Goal: Transaction & Acquisition: Purchase product/service

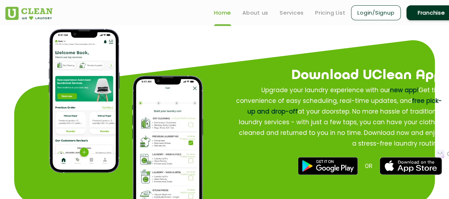
scroll to position [831, 0]
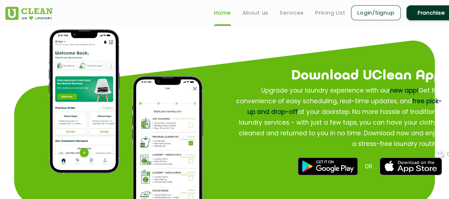
click at [389, 8] on link "Login/Signup" at bounding box center [376, 12] width 50 height 15
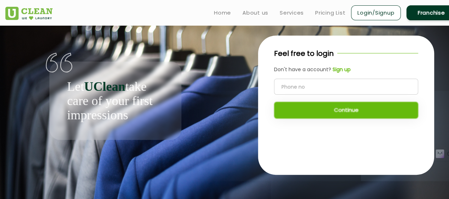
click at [355, 83] on input "tel" at bounding box center [346, 87] width 144 height 16
type input "7027394548"
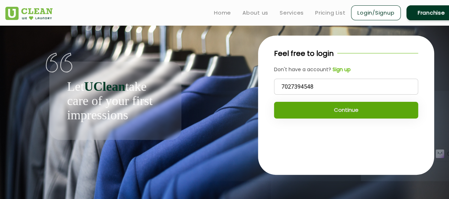
click at [353, 106] on button "Continue" at bounding box center [346, 110] width 144 height 17
click at [301, 110] on button "Continue" at bounding box center [346, 110] width 144 height 17
click at [329, 117] on button "Continue" at bounding box center [346, 110] width 144 height 17
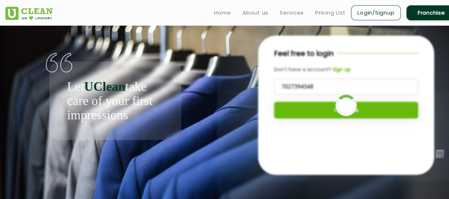
scroll to position [1, 0]
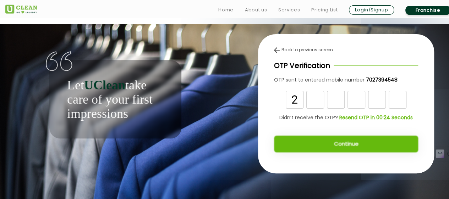
type input "2"
type input "9"
type input "6"
type input "9"
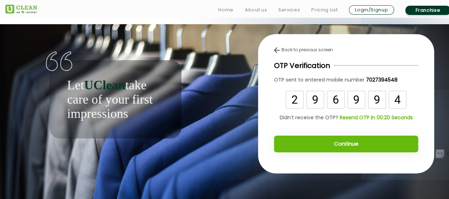
type input "4"
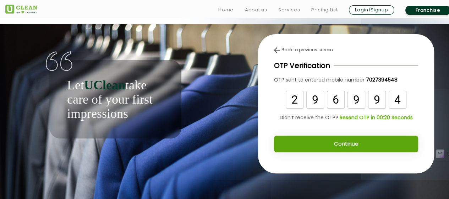
click at [337, 148] on button "Continue" at bounding box center [346, 143] width 144 height 17
click at [342, 143] on button "Continue" at bounding box center [346, 143] width 144 height 17
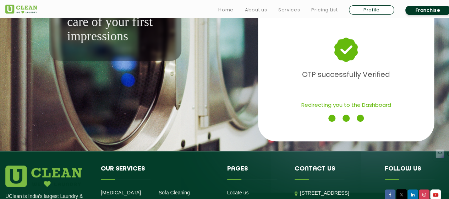
scroll to position [79, 0]
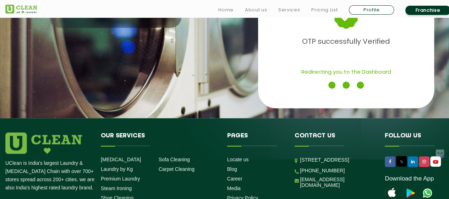
scroll to position [6, 0]
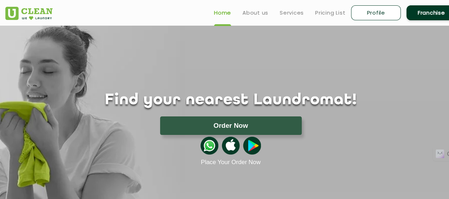
click at [387, 11] on link "Profile" at bounding box center [376, 12] width 50 height 15
select select
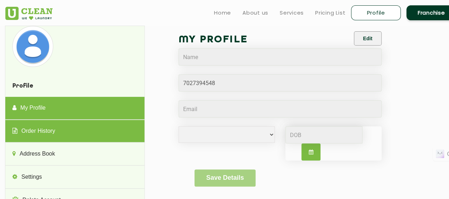
click at [51, 138] on link "Order History" at bounding box center [74, 131] width 139 height 23
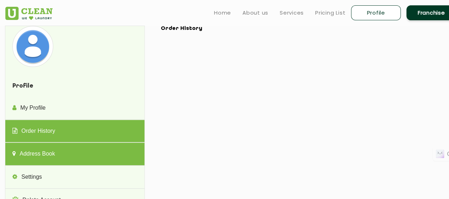
click at [71, 148] on link "Address Book" at bounding box center [74, 153] width 139 height 23
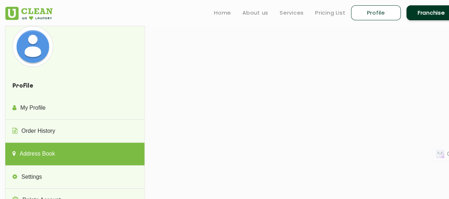
click at [12, 14] on img at bounding box center [28, 13] width 47 height 13
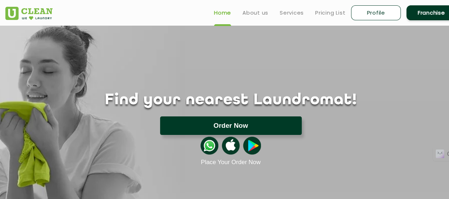
click at [265, 124] on button "Order Now" at bounding box center [231, 125] width 142 height 18
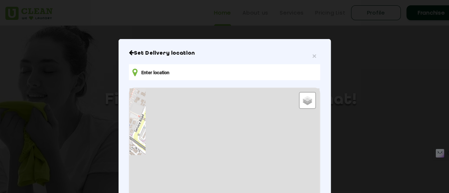
type input "[STREET_ADDRESS]"
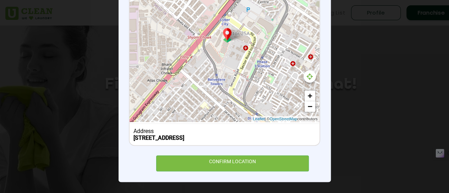
scroll to position [16, 0]
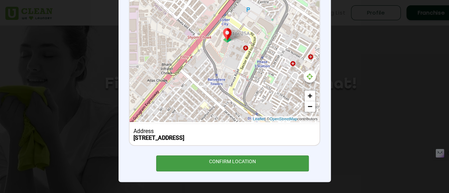
click at [249, 163] on div "CONFIRM LOCATION" at bounding box center [232, 164] width 153 height 16
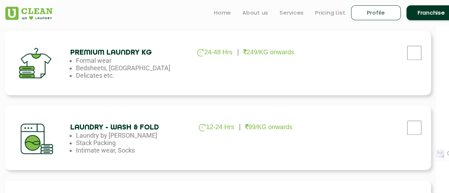
scroll to position [322, 13]
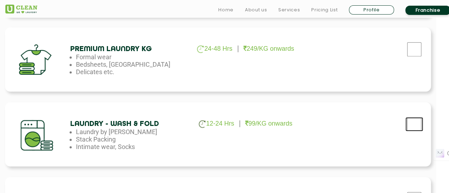
click at [416, 127] on input "checkbox" at bounding box center [415, 124] width 18 height 14
checkbox input "true"
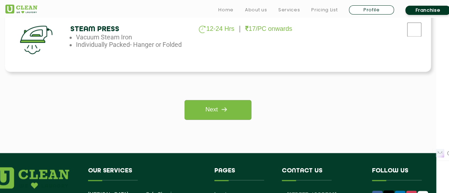
scroll to position [697, 13]
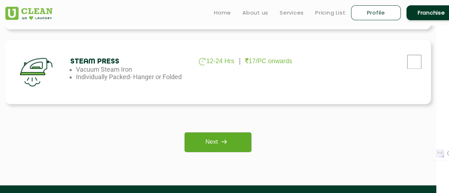
click at [220, 146] on img at bounding box center [224, 141] width 13 height 13
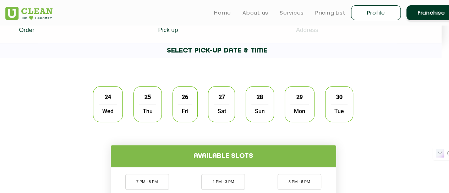
scroll to position [172, 7]
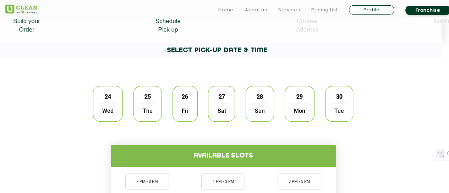
click at [153, 103] on span "25" at bounding box center [148, 97] width 14 height 14
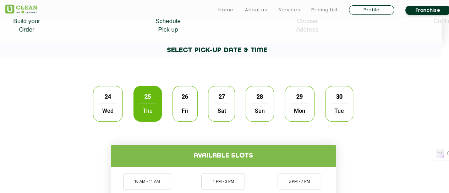
click at [179, 107] on span "Fri" at bounding box center [185, 111] width 14 height 14
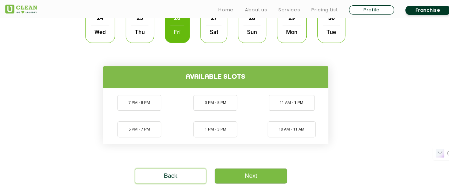
scroll to position [251, 16]
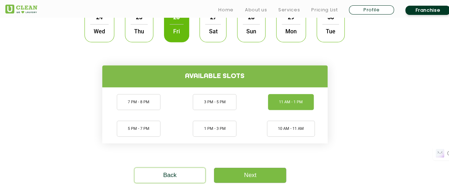
click at [276, 105] on li "11 AM - 1 PM" at bounding box center [291, 102] width 46 height 16
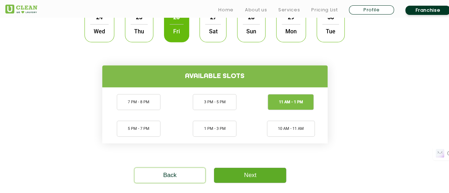
click at [273, 173] on link "Next" at bounding box center [250, 175] width 72 height 15
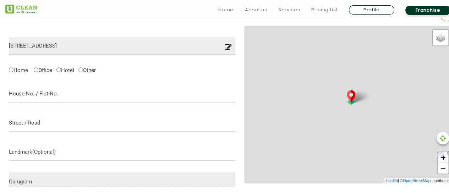
scroll to position [223, 0]
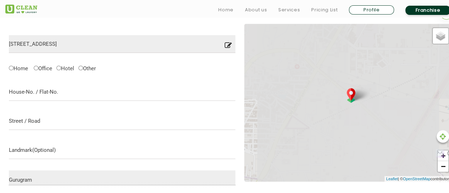
click at [45, 69] on label "Office" at bounding box center [43, 67] width 18 height 7
click at [38, 69] on input "Office" at bounding box center [36, 68] width 5 height 5
radio input "true"
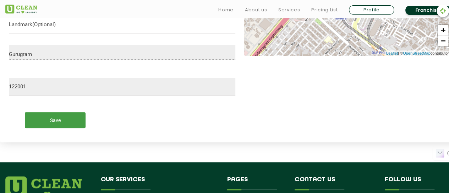
click at [77, 117] on input "Save" at bounding box center [55, 120] width 61 height 16
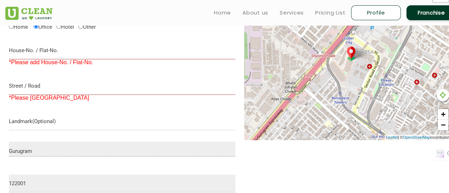
scroll to position [263, 0]
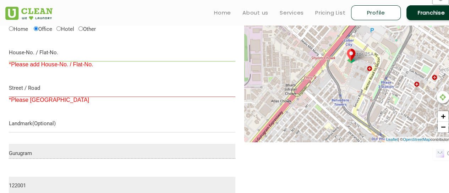
click at [47, 52] on input "text" at bounding box center [122, 53] width 227 height 18
type input "r"
click at [50, 93] on input "text" at bounding box center [122, 88] width 227 height 18
type input "rr"
click at [95, 125] on input "text" at bounding box center [122, 124] width 227 height 18
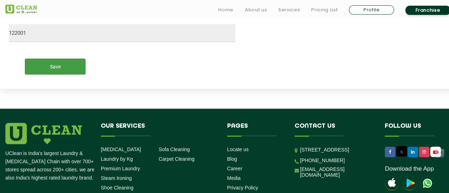
type input "rrtt"
click at [72, 70] on input "Save" at bounding box center [55, 67] width 61 height 16
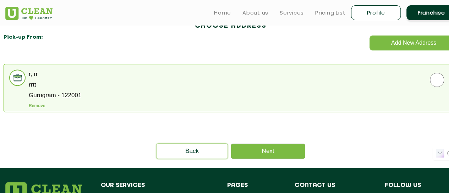
scroll to position [208, 0]
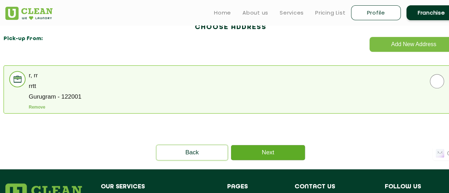
click at [279, 151] on link "Next" at bounding box center [268, 152] width 74 height 15
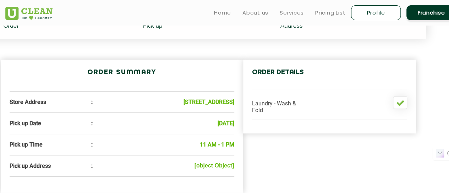
scroll to position [180, 23]
click at [371, 10] on link "Profile" at bounding box center [376, 12] width 50 height 15
select select
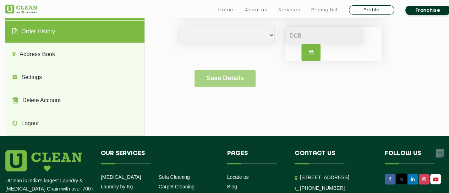
scroll to position [101, 0]
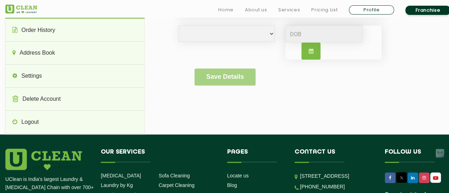
click at [48, 110] on ul "Profile My Profile Order History Address Book Settings Delete Account Logout" at bounding box center [74, 54] width 139 height 159
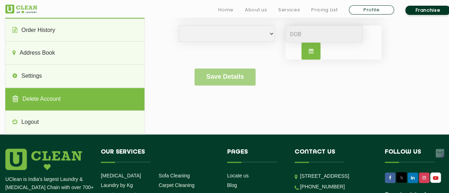
click at [41, 101] on link "Delete Account" at bounding box center [74, 99] width 139 height 23
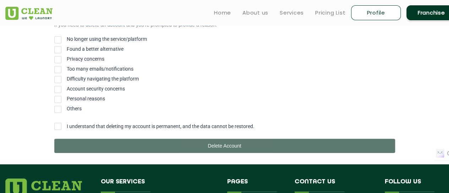
scroll to position [169, 0]
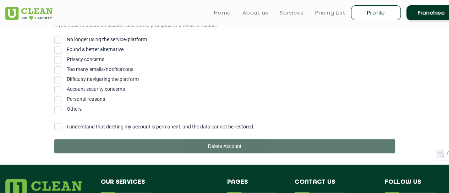
click at [61, 39] on label "No longer using the service/platform" at bounding box center [224, 40] width 341 height 6
click at [67, 38] on input "No longer using the service/platform" at bounding box center [67, 38] width 0 height 0
click at [57, 127] on span at bounding box center [57, 126] width 7 height 7
click at [67, 125] on input "I understand that deleting my account is permanent, and the data cannot be rest…" at bounding box center [67, 125] width 0 height 0
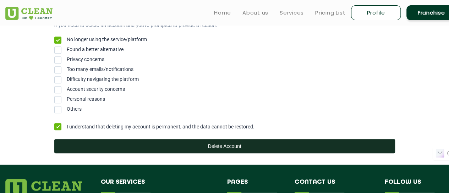
click at [135, 151] on button "Delete Account" at bounding box center [224, 146] width 341 height 14
